Goal: Information Seeking & Learning: Check status

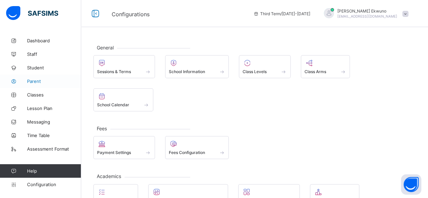
click at [38, 78] on link "Parent" at bounding box center [40, 81] width 81 height 14
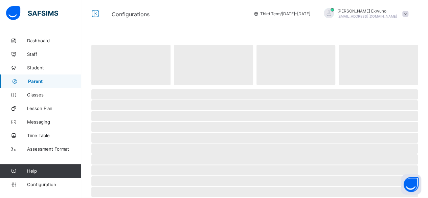
click at [38, 78] on link "Parent" at bounding box center [40, 81] width 81 height 14
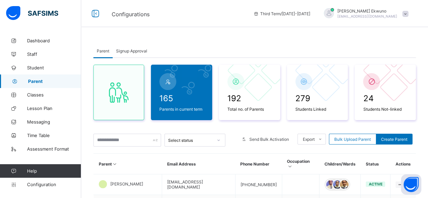
click at [127, 53] on div "Signup Approval" at bounding box center [132, 51] width 38 height 14
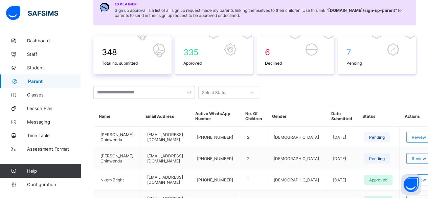
scroll to position [79, 0]
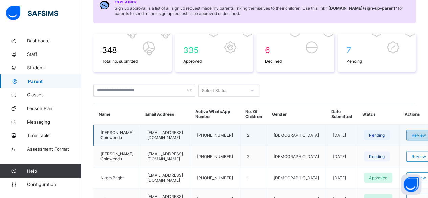
click at [411, 134] on span "Review" at bounding box center [418, 135] width 14 height 5
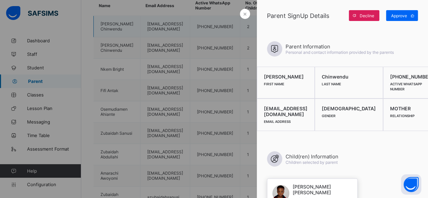
scroll to position [187, 0]
click at [402, 16] on span "Approve" at bounding box center [399, 15] width 16 height 5
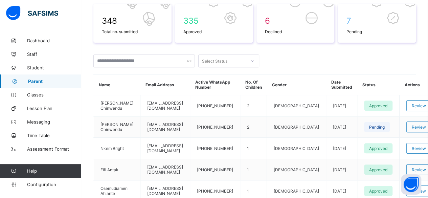
scroll to position [108, 0]
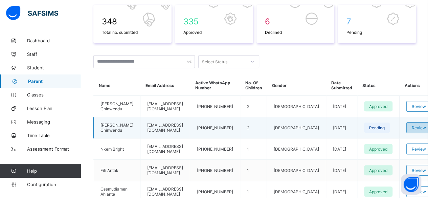
click at [411, 125] on span "Review" at bounding box center [418, 127] width 14 height 5
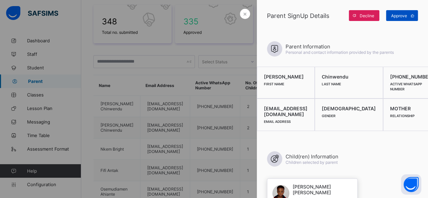
click at [401, 17] on span "Approve" at bounding box center [399, 15] width 16 height 5
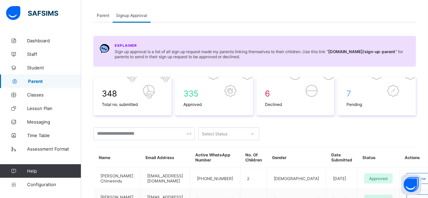
scroll to position [34, 0]
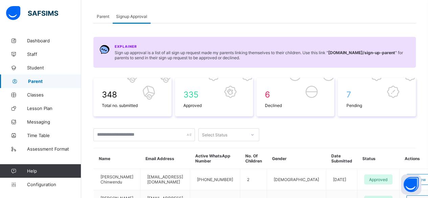
click at [102, 19] on div "Parent" at bounding box center [102, 16] width 19 height 14
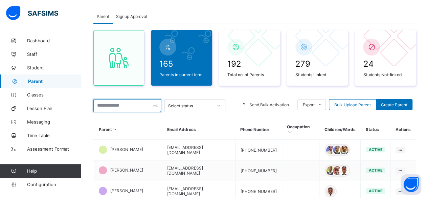
click at [122, 107] on input "text" at bounding box center [127, 105] width 68 height 13
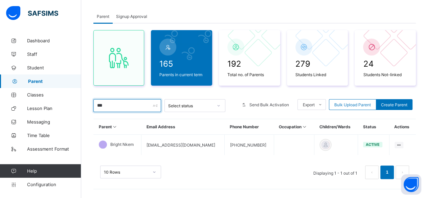
type input "******"
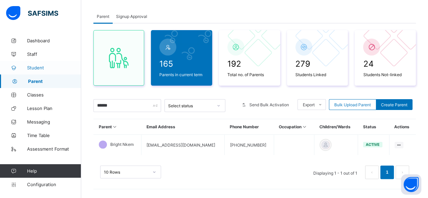
click at [41, 64] on link "Student" at bounding box center [40, 68] width 81 height 14
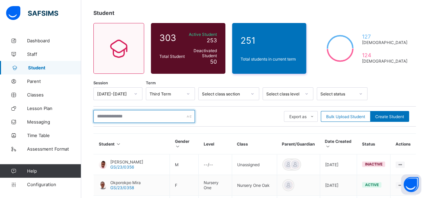
click at [115, 116] on input "text" at bounding box center [143, 116] width 101 height 13
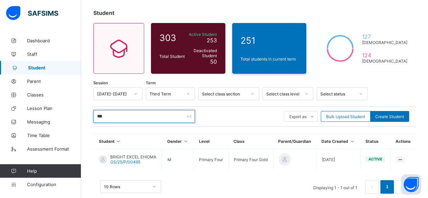
type input "*****"
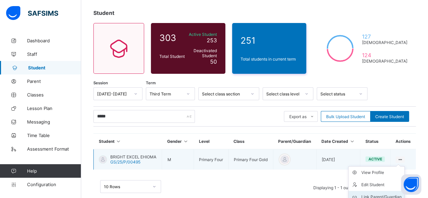
click at [378, 194] on div "Link Parent/Guardian" at bounding box center [381, 196] width 40 height 7
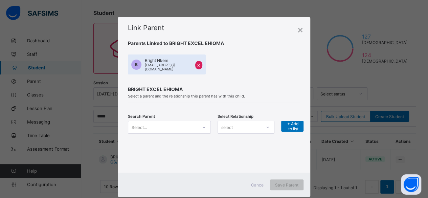
scroll to position [12, 0]
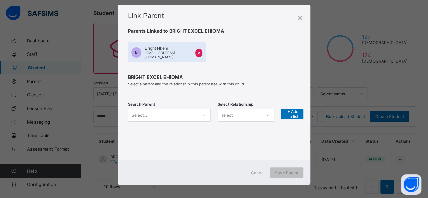
click at [204, 121] on div "Select..." at bounding box center [169, 115] width 83 height 13
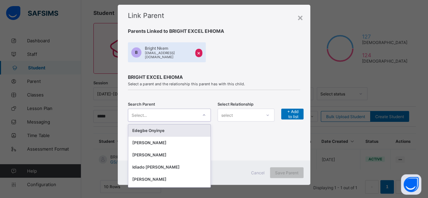
type input "*"
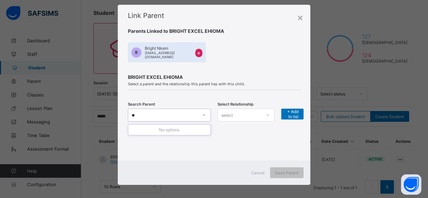
type input "***"
click at [198, 113] on div at bounding box center [203, 115] width 11 height 11
click at [297, 19] on div "×" at bounding box center [300, 16] width 6 height 11
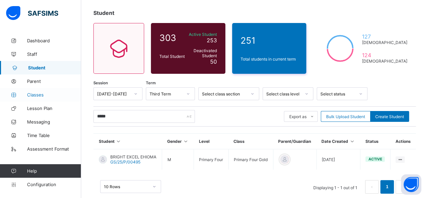
click at [45, 97] on span "Classes" at bounding box center [54, 94] width 54 height 5
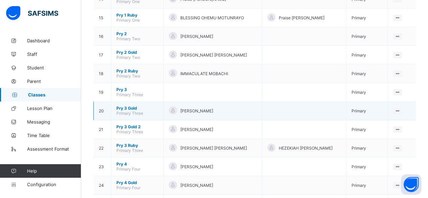
scroll to position [341, 0]
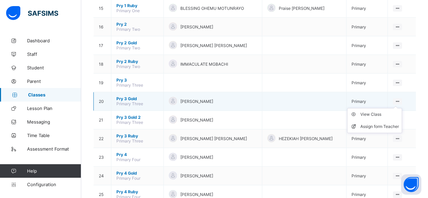
click at [399, 99] on icon at bounding box center [397, 101] width 6 height 5
click at [379, 111] on div "View Class" at bounding box center [379, 114] width 39 height 7
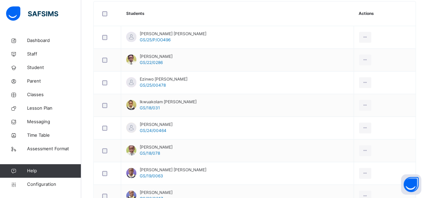
scroll to position [186, 0]
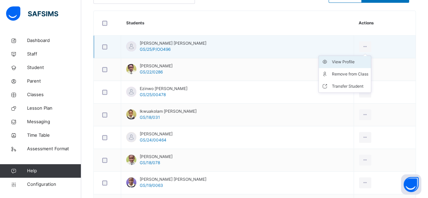
click at [339, 61] on div "View Profile" at bounding box center [349, 61] width 37 height 7
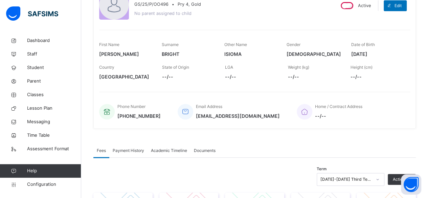
scroll to position [78, 0]
click at [37, 96] on span "Classes" at bounding box center [54, 94] width 54 height 7
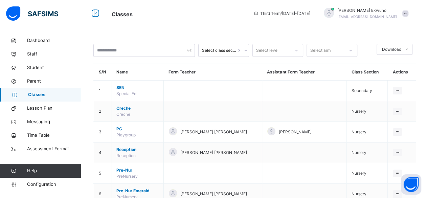
click at [373, 15] on span "[EMAIL_ADDRESS][DOMAIN_NAME]" at bounding box center [367, 17] width 60 height 4
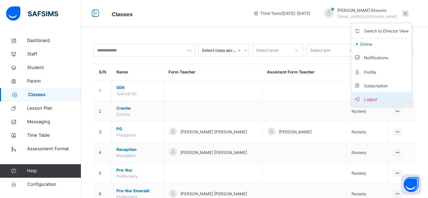
click at [371, 100] on span "Logout" at bounding box center [381, 98] width 55 height 9
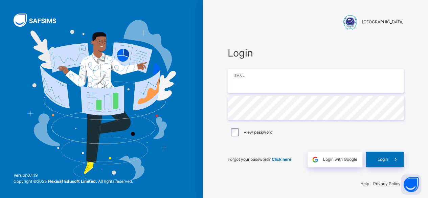
type input "**********"
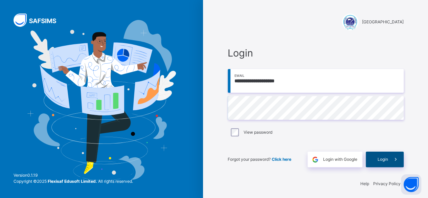
click at [381, 160] on span "Login" at bounding box center [382, 159] width 10 height 6
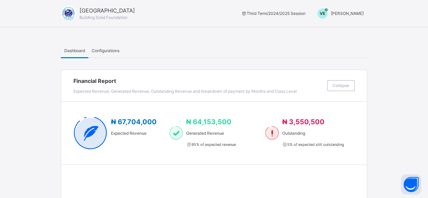
click at [345, 16] on div "[PERSON_NAME]" at bounding box center [347, 13] width 33 height 6
click at [336, 29] on span "Switch to Admin View" at bounding box center [337, 29] width 51 height 9
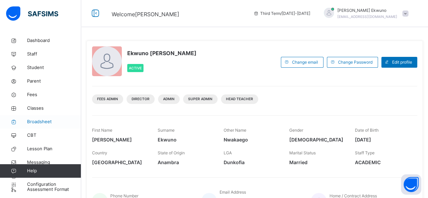
click at [39, 120] on span "Broadsheet" at bounding box center [54, 121] width 54 height 7
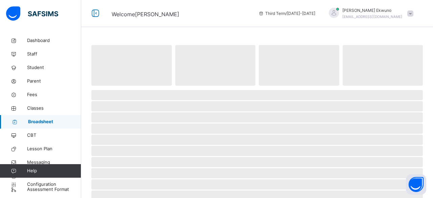
click at [39, 120] on span "Broadsheet" at bounding box center [54, 121] width 53 height 7
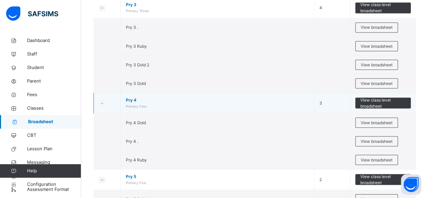
scroll to position [612, 0]
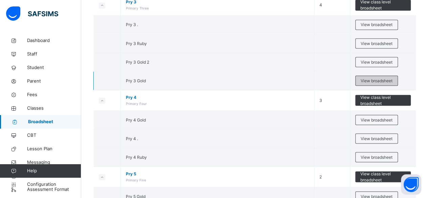
click at [373, 77] on span "View broadsheet" at bounding box center [376, 80] width 32 height 6
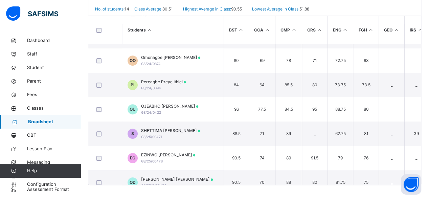
scroll to position [203, 0]
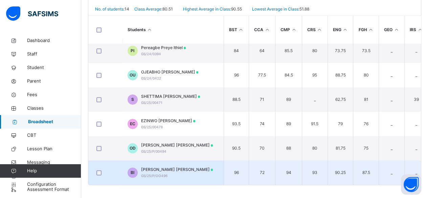
click at [150, 167] on span "[PERSON_NAME] [PERSON_NAME]" at bounding box center [177, 169] width 72 height 6
click at [0, 0] on th "Subjects" at bounding box center [0, 0] width 0 height 0
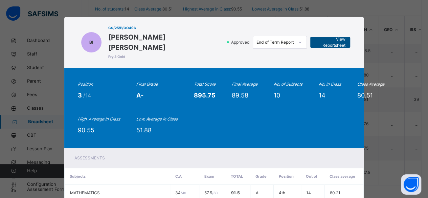
click at [325, 37] on span "View Reportsheet" at bounding box center [330, 42] width 30 height 12
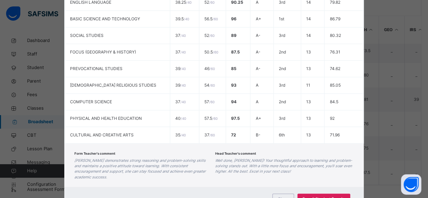
scroll to position [220, 0]
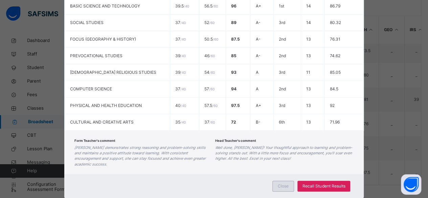
click at [278, 183] on span "Close" at bounding box center [283, 186] width 11 height 6
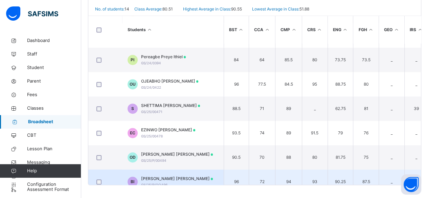
scroll to position [190, 0]
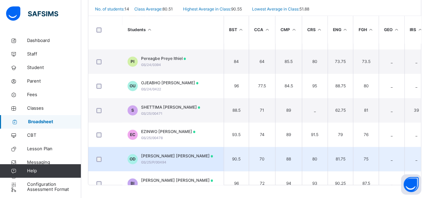
click at [158, 155] on span "[PERSON_NAME] [PERSON_NAME]" at bounding box center [177, 156] width 72 height 6
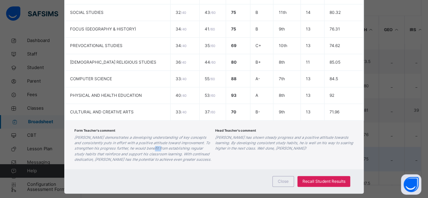
click at [158, 155] on icon "[PERSON_NAME] demonstrates a developing understanding of key concepts and consi…" at bounding box center [142, 148] width 137 height 26
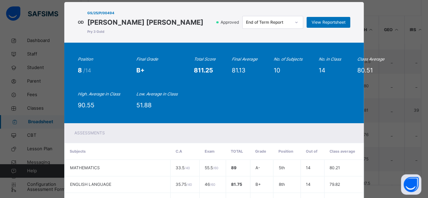
scroll to position [14, 0]
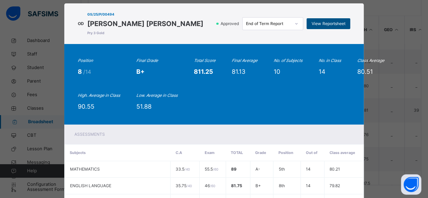
click at [324, 27] on span "View Reportsheet" at bounding box center [327, 24] width 33 height 6
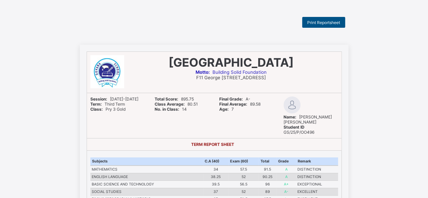
click at [329, 20] on span "Print Reportsheet" at bounding box center [323, 22] width 33 height 5
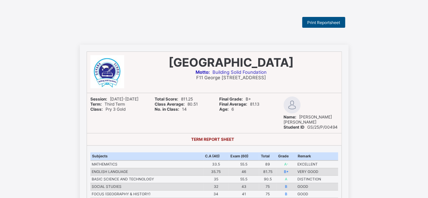
click at [331, 22] on span "Print Reportsheet" at bounding box center [323, 22] width 33 height 5
